Goal: Task Accomplishment & Management: Manage account settings

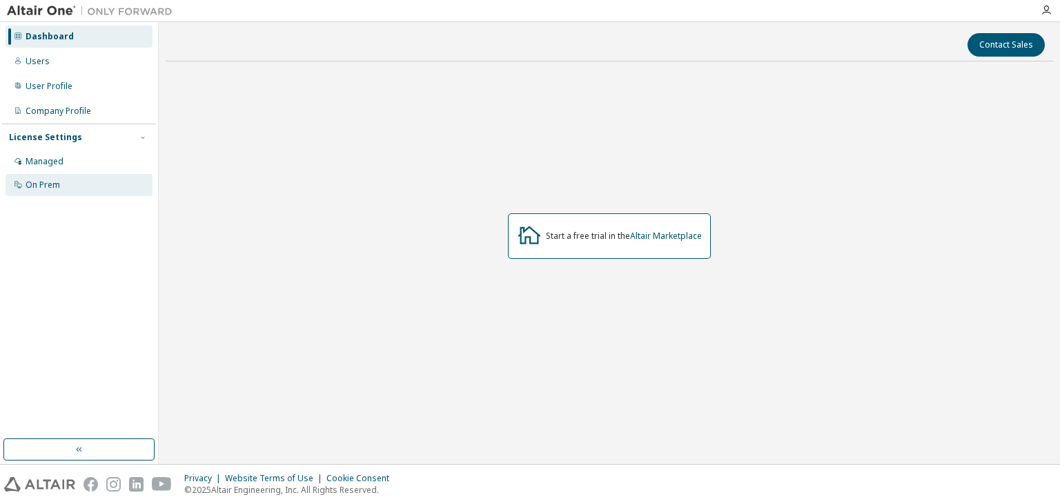
click at [91, 188] on div "On Prem" at bounding box center [79, 185] width 147 height 22
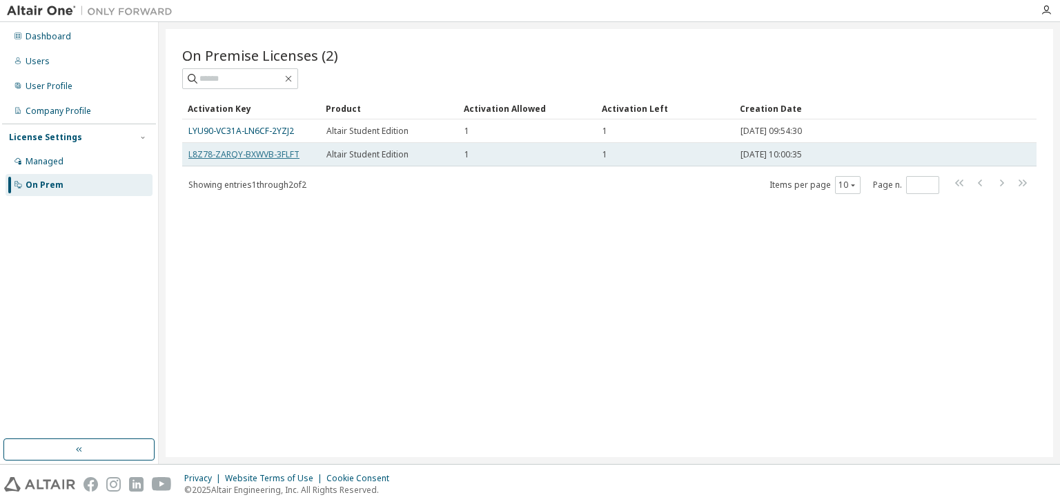
click at [235, 157] on link "L8Z78-ZARQY-BXWVB-3FLFT" at bounding box center [243, 154] width 111 height 12
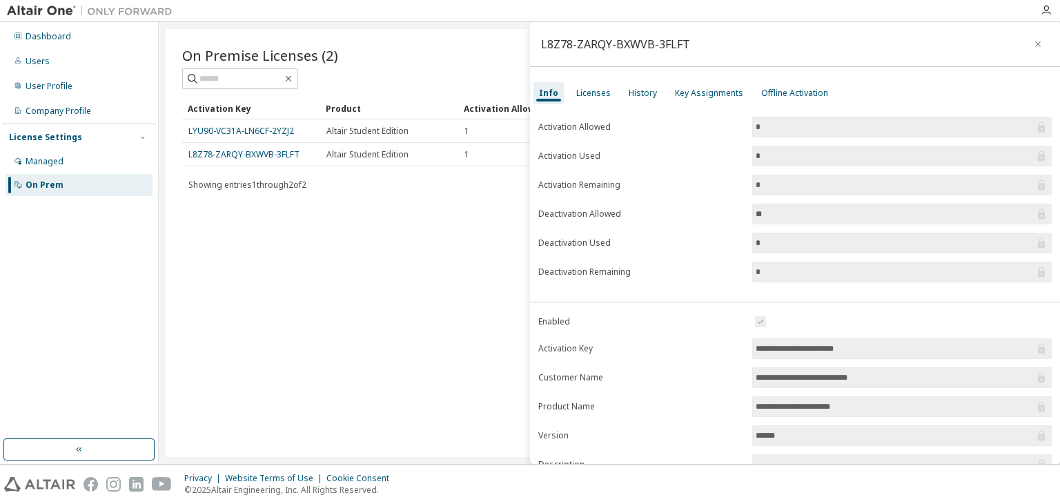
drag, startPoint x: 867, startPoint y: 344, endPoint x: 687, endPoint y: 340, distance: 180.8
click at [687, 340] on form "**********" at bounding box center [794, 433] width 513 height 240
click at [618, 92] on div "Info Licenses History Key Assignments Offline Activation" at bounding box center [795, 93] width 530 height 25
click at [596, 92] on div "Licenses" at bounding box center [593, 93] width 35 height 11
